Goal: Complete application form

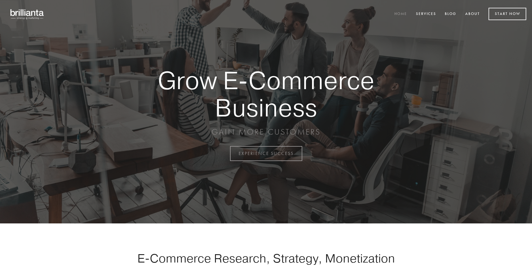
scroll to position [1508, 0]
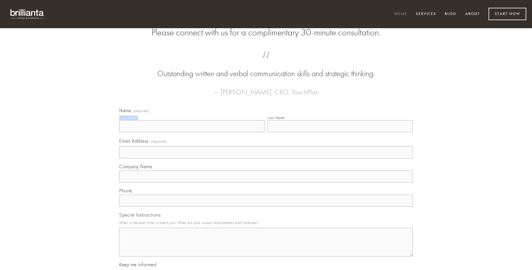
type input "[PERSON_NAME]"
click at [340, 132] on input "Last Name" at bounding box center [339, 126] width 145 height 12
type input "[PERSON_NAME]"
click at [266, 159] on input "Email Address (required)" at bounding box center [266, 152] width 294 height 12
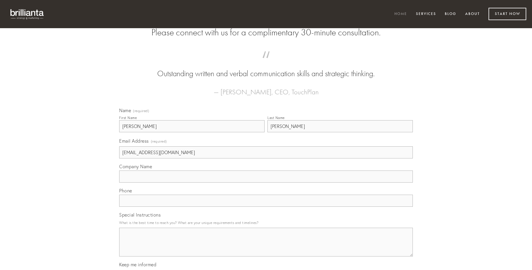
type input "[EMAIL_ADDRESS][DOMAIN_NAME]"
click at [266, 183] on input "Company Name" at bounding box center [266, 177] width 294 height 12
type input "censura"
click at [266, 207] on input "text" at bounding box center [266, 201] width 294 height 12
click at [266, 247] on textarea "Special Instructions" at bounding box center [266, 242] width 294 height 29
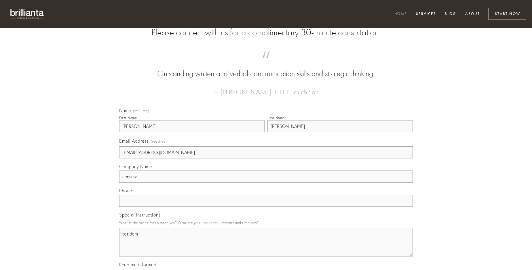
type textarea "totidem"
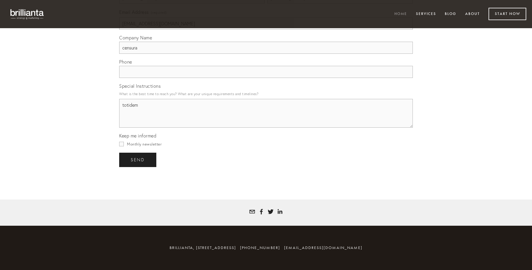
click at [138, 160] on span "send" at bounding box center [138, 159] width 14 height 5
